Goal: Transaction & Acquisition: Purchase product/service

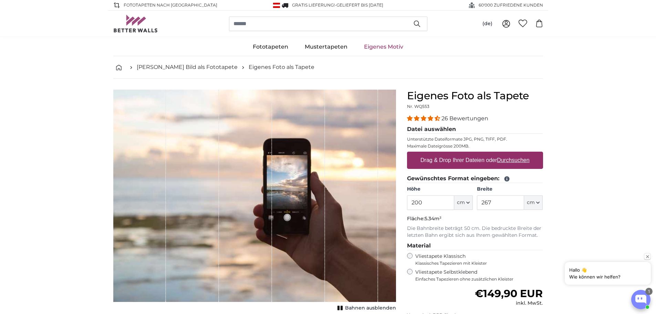
drag, startPoint x: 429, startPoint y: 200, endPoint x: 408, endPoint y: 201, distance: 20.4
click at [408, 201] on input "200" at bounding box center [430, 202] width 47 height 14
type input "270"
type input "110"
click at [509, 158] on u "Durchsuchen" at bounding box center [513, 160] width 32 height 6
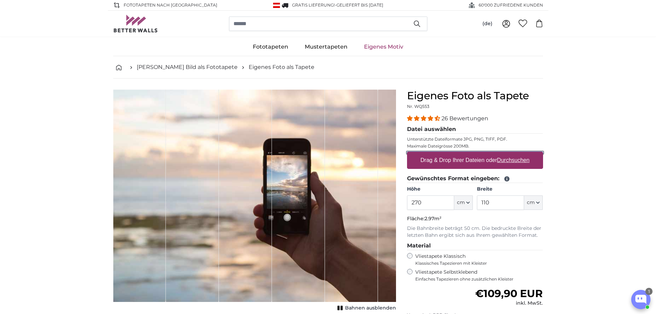
click at [509, 154] on input "Drag & Drop Ihrer Dateien oder Durchsuchen" at bounding box center [475, 153] width 136 height 2
type input "**********"
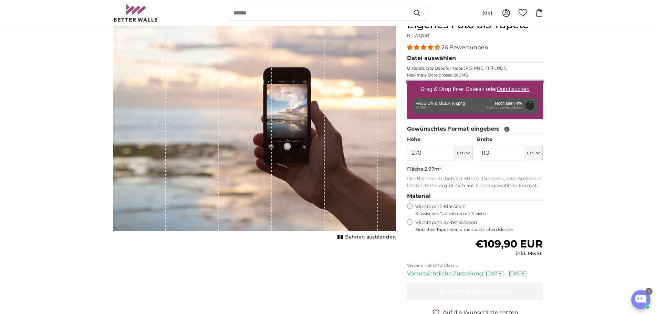
scroll to position [69, 0]
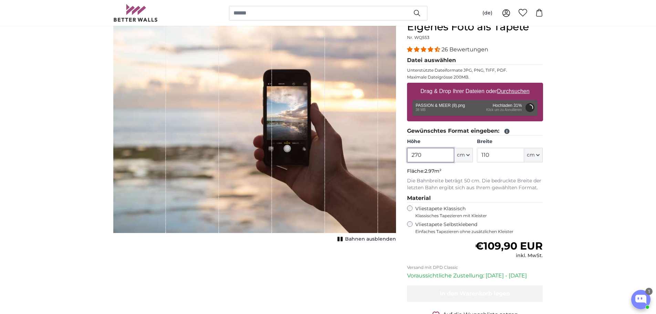
click at [425, 155] on input "270" at bounding box center [430, 155] width 47 height 14
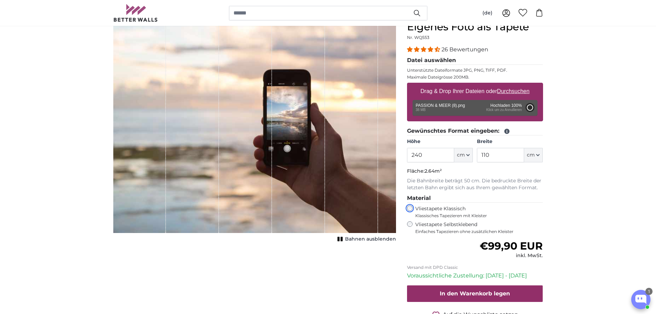
type input "200"
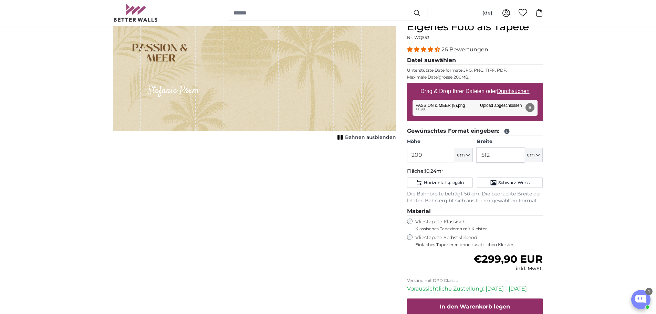
click at [491, 156] on input "512" at bounding box center [500, 155] width 47 height 14
type input "5"
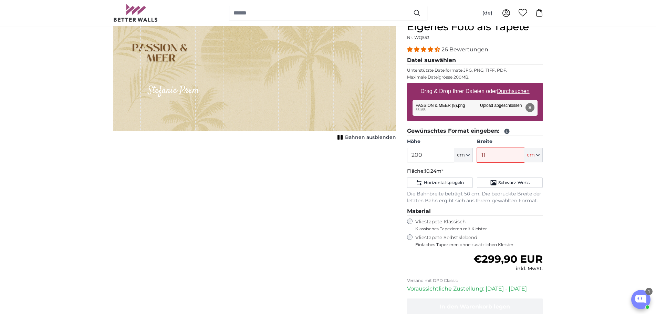
type input "110"
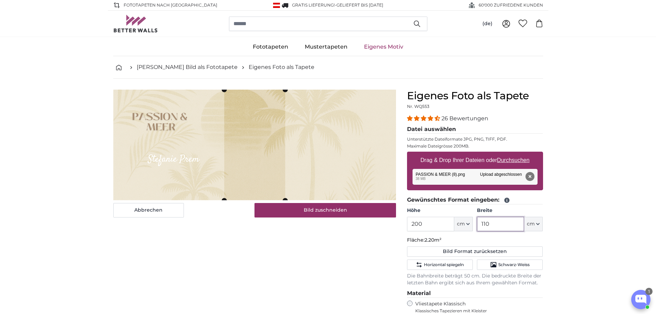
click at [320, 185] on img at bounding box center [254, 145] width 283 height 111
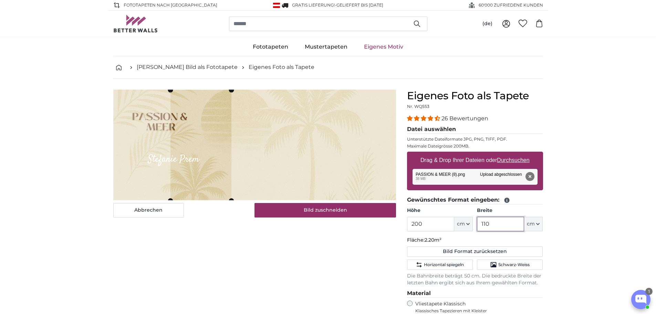
click at [0, 0] on slot at bounding box center [0, 0] width 0 height 0
type input "110"
click at [419, 222] on input "200" at bounding box center [430, 224] width 47 height 14
drag, startPoint x: 423, startPoint y: 223, endPoint x: 413, endPoint y: 223, distance: 9.6
click at [413, 223] on input "200" at bounding box center [430, 224] width 47 height 14
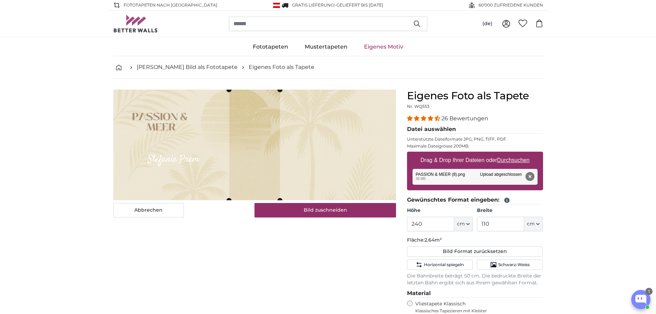
click at [351, 252] on div "Abbrechen Bild zuschneiden Bahnen ausblenden" at bounding box center [255, 269] width 294 height 358
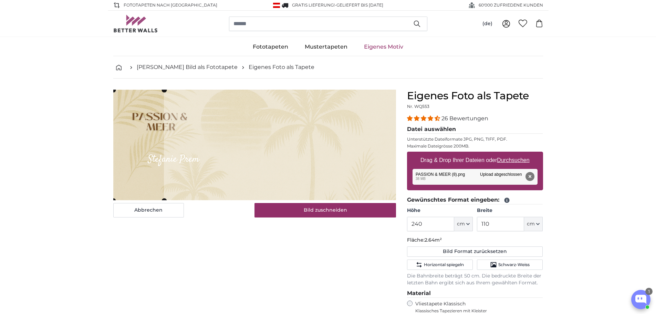
click at [139, 192] on cropper-handle at bounding box center [138, 145] width 51 height 111
click at [433, 225] on input "240" at bounding box center [430, 224] width 47 height 14
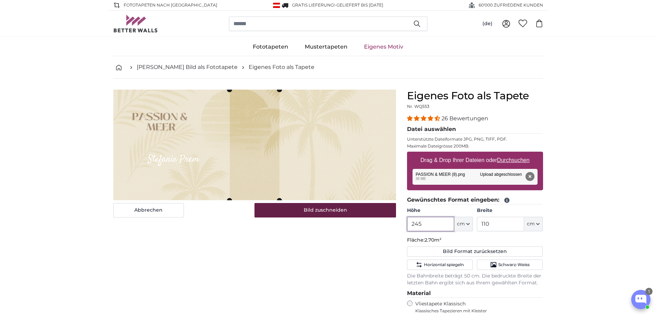
type input "245"
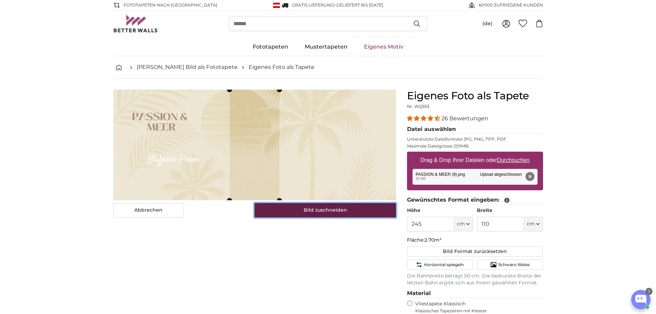
click at [323, 216] on button "Bild zuschneiden" at bounding box center [326, 210] width 142 height 14
